Goal: Task Accomplishment & Management: Manage account settings

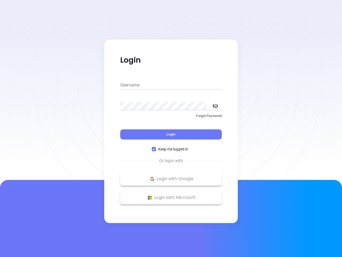
click at [171, 128] on div "Login" at bounding box center [171, 131] width 102 height 17
click at [171, 85] on input "Username" at bounding box center [171, 85] width 102 height 9
click at [216, 106] on icon "toggle password visibility" at bounding box center [216, 105] width 6 height 5
click at [171, 134] on span "Login" at bounding box center [171, 134] width 9 height 5
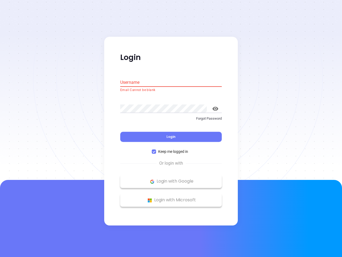
click at [171, 149] on span "Keep me logged in" at bounding box center [173, 152] width 34 height 6
click at [156, 149] on input "Keep me logged in" at bounding box center [154, 151] width 4 height 4
checkbox input "false"
click at [171, 179] on p "Login with Google" at bounding box center [171, 181] width 96 height 8
click at [171, 197] on p "Login with Microsoft" at bounding box center [171, 200] width 96 height 8
